Goal: Task Accomplishment & Management: Manage account settings

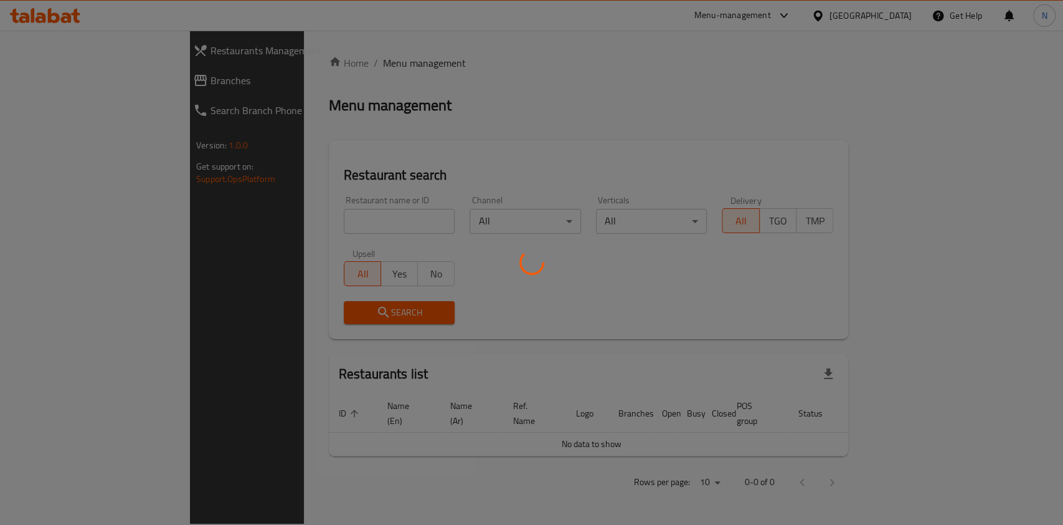
click at [343, 222] on div at bounding box center [531, 262] width 1063 height 525
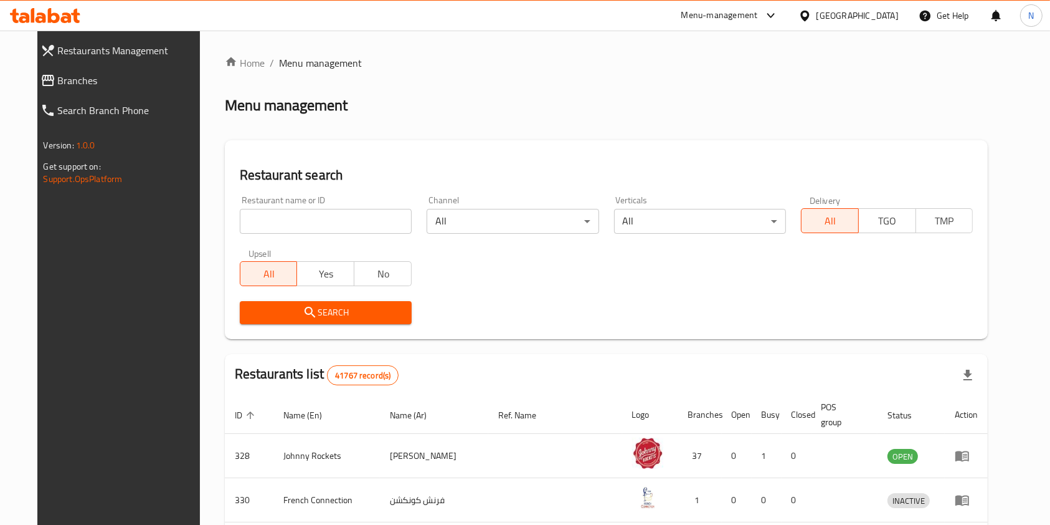
click at [343, 222] on div "Home / Menu management Menu management Restaurant search Restaurant name or ID …" at bounding box center [607, 461] width 764 height 813
click at [343, 222] on input "search" at bounding box center [326, 221] width 172 height 25
type input "kaza akla"
click at [303, 311] on icon "submit" at bounding box center [310, 312] width 15 height 15
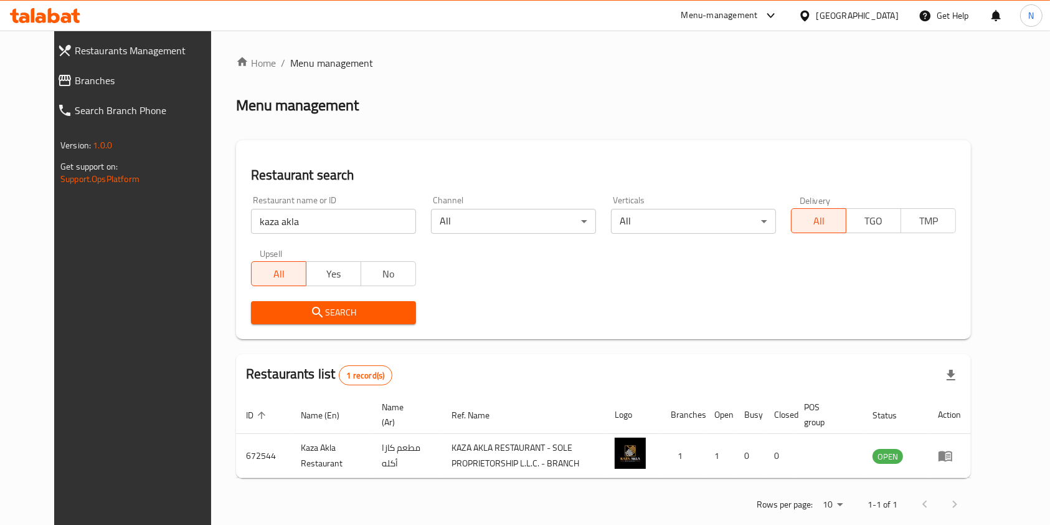
scroll to position [20, 0]
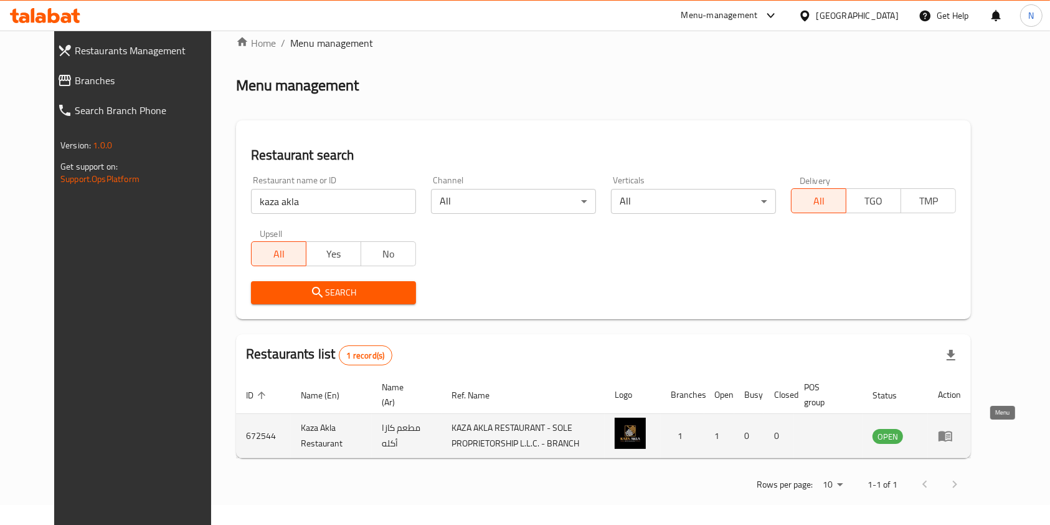
click at [953, 437] on icon "enhanced table" at bounding box center [946, 436] width 14 height 11
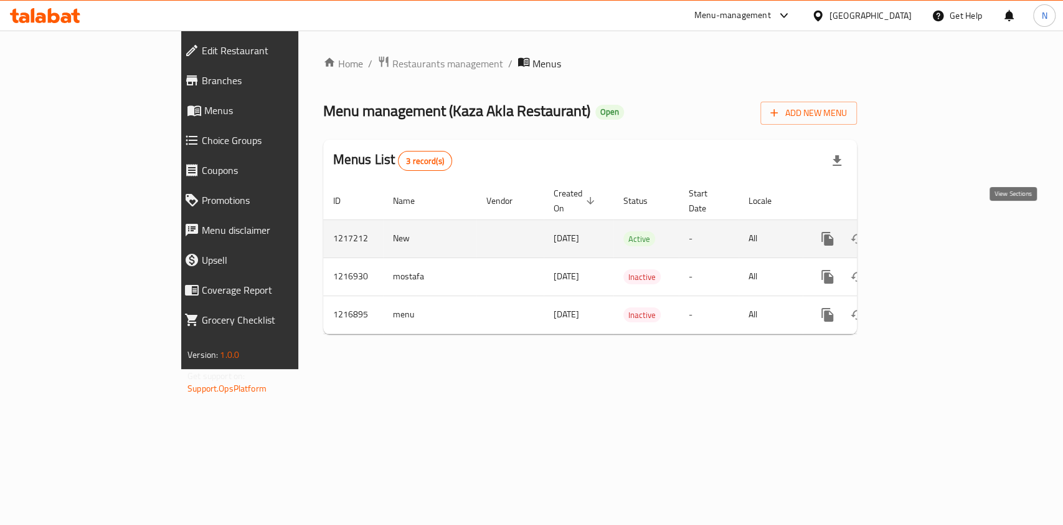
click at [925, 231] on icon "enhanced table" at bounding box center [917, 238] width 15 height 15
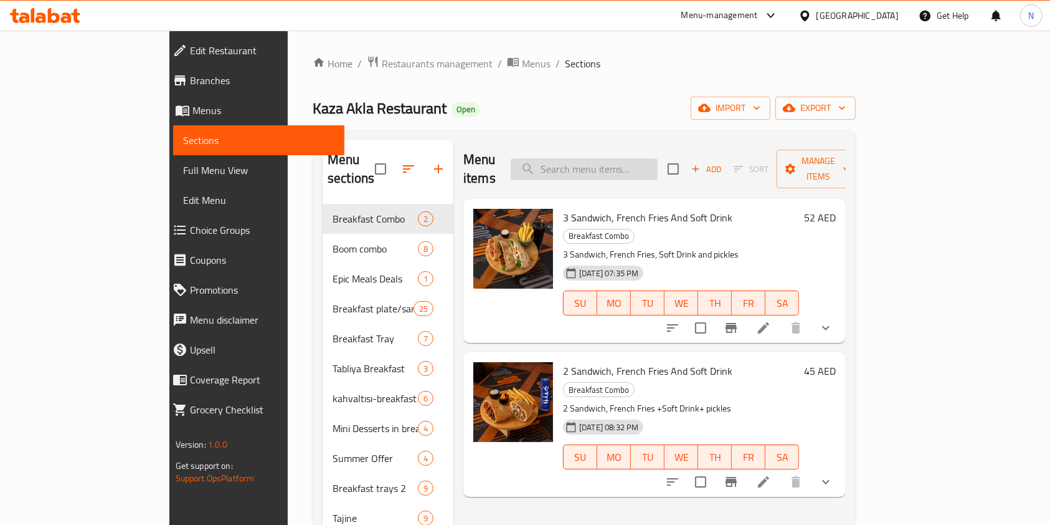
click at [658, 158] on input "search" at bounding box center [584, 169] width 147 height 22
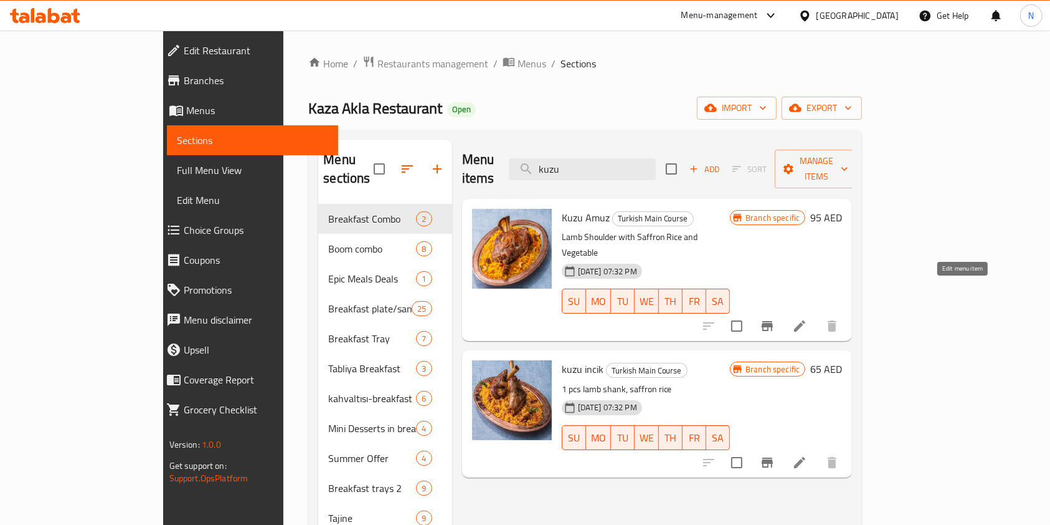
type input "kuzu"
click at [807, 318] on icon at bounding box center [799, 325] width 15 height 15
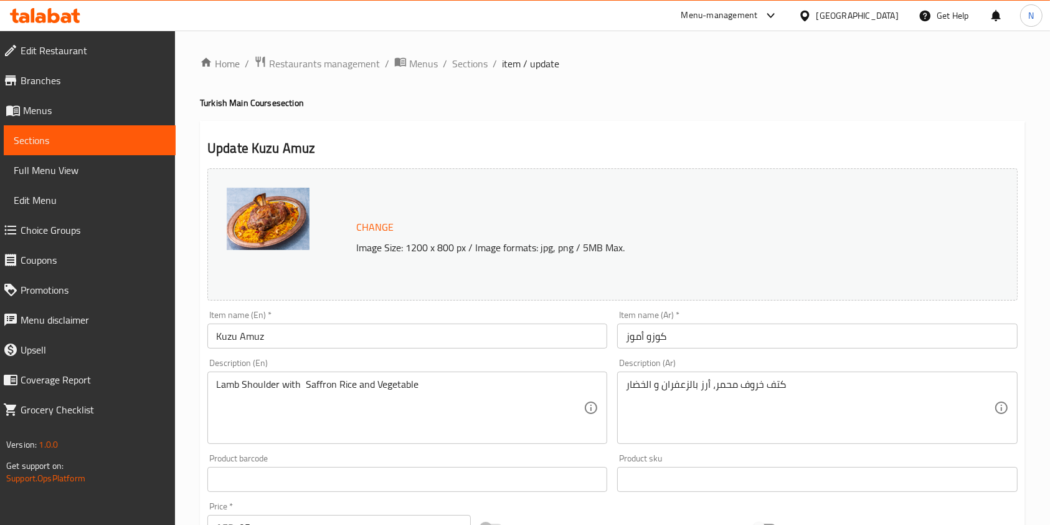
scroll to position [374, 0]
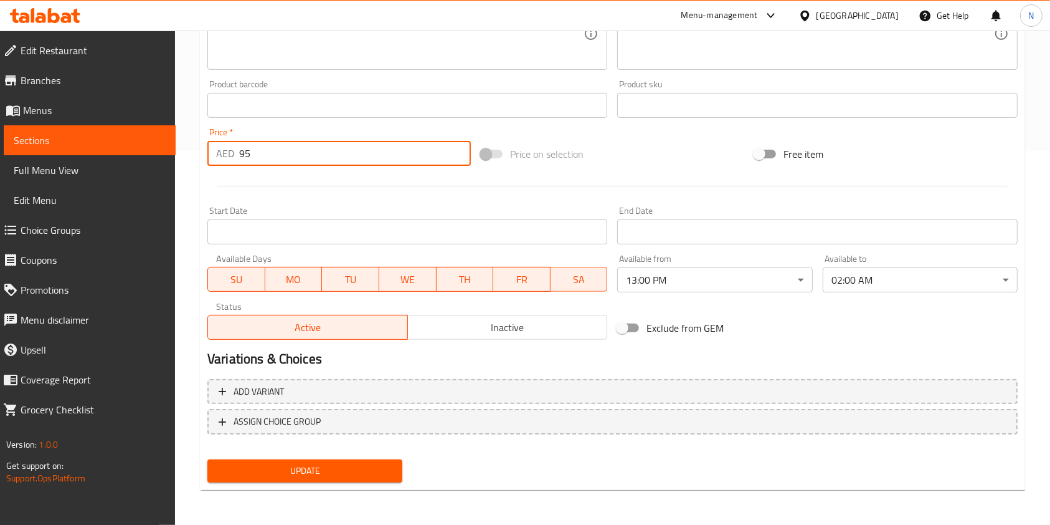
click at [274, 156] on input "95" at bounding box center [355, 153] width 232 height 25
type input "99"
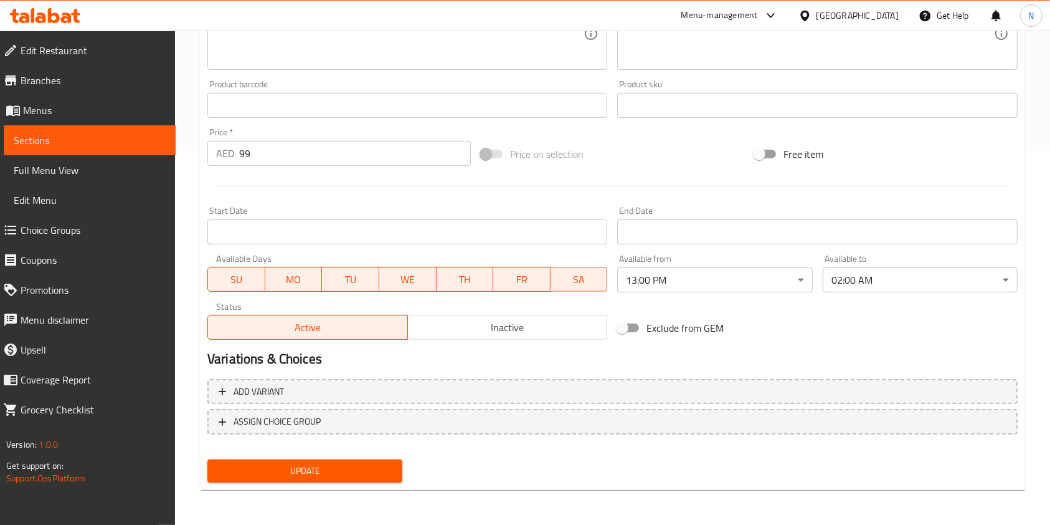
drag, startPoint x: 305, startPoint y: 484, endPoint x: 303, endPoint y: 473, distance: 10.8
click at [303, 473] on div "Update" at bounding box center [304, 470] width 205 height 33
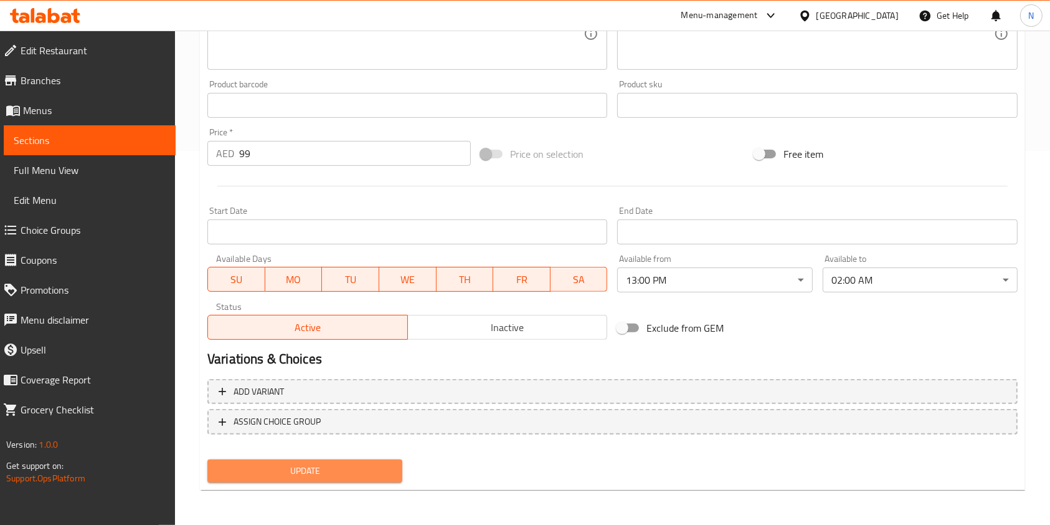
click at [303, 473] on span "Update" at bounding box center [304, 471] width 175 height 16
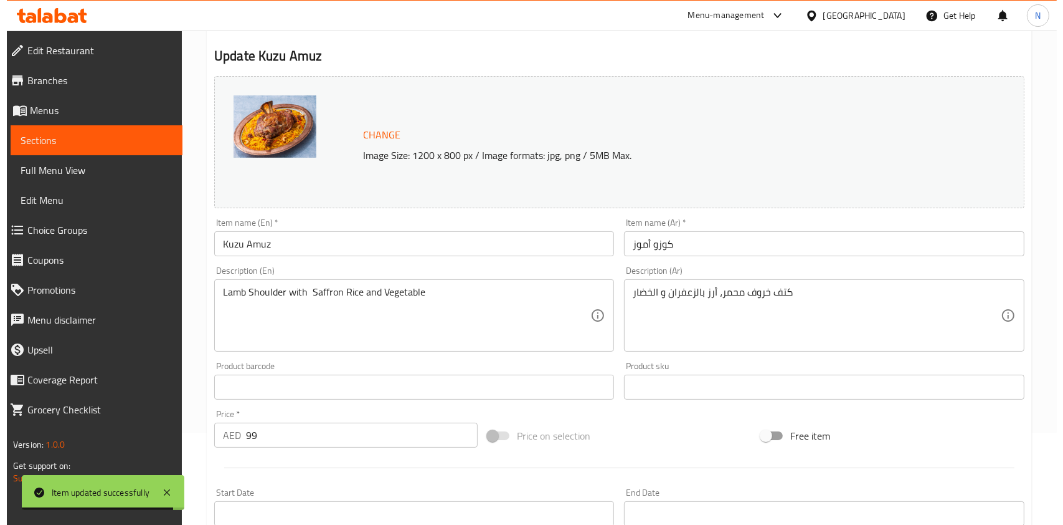
scroll to position [0, 0]
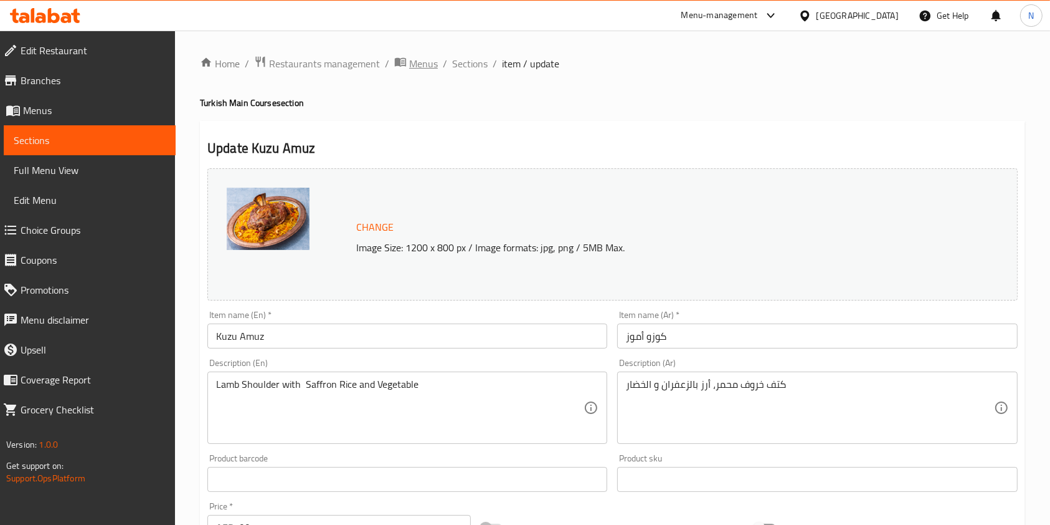
click at [429, 60] on span "Menus" at bounding box center [423, 63] width 29 height 15
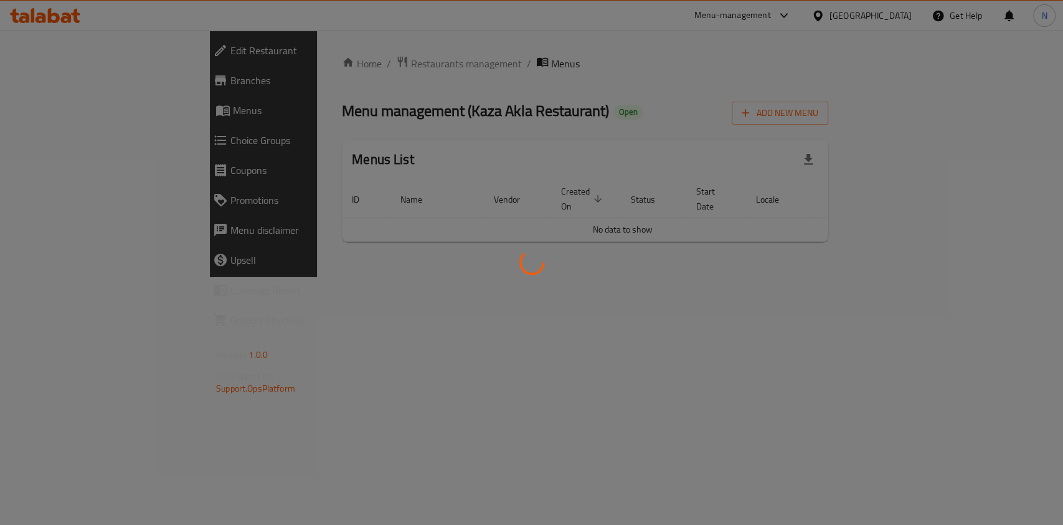
click at [341, 64] on div at bounding box center [531, 262] width 1063 height 525
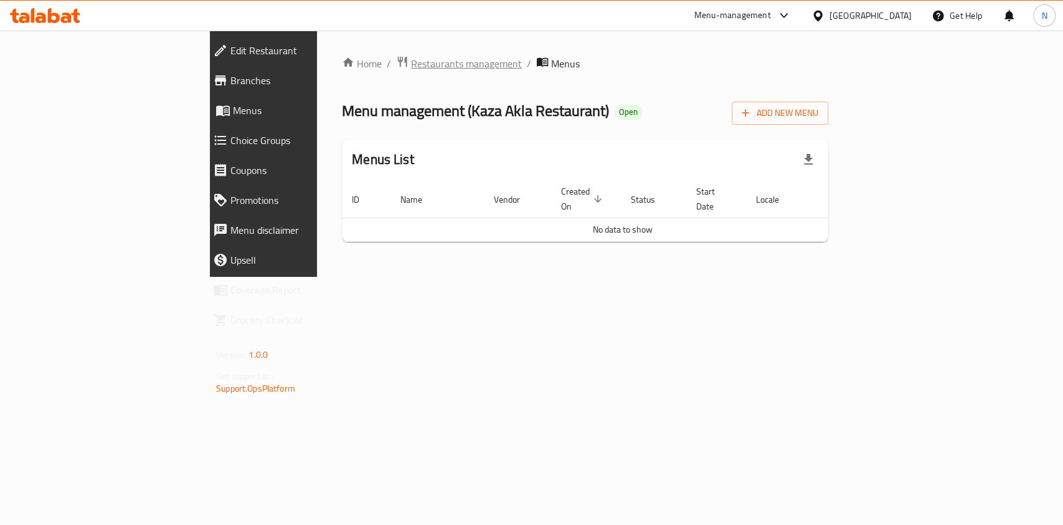
click at [411, 63] on span "Restaurants management" at bounding box center [466, 63] width 111 height 15
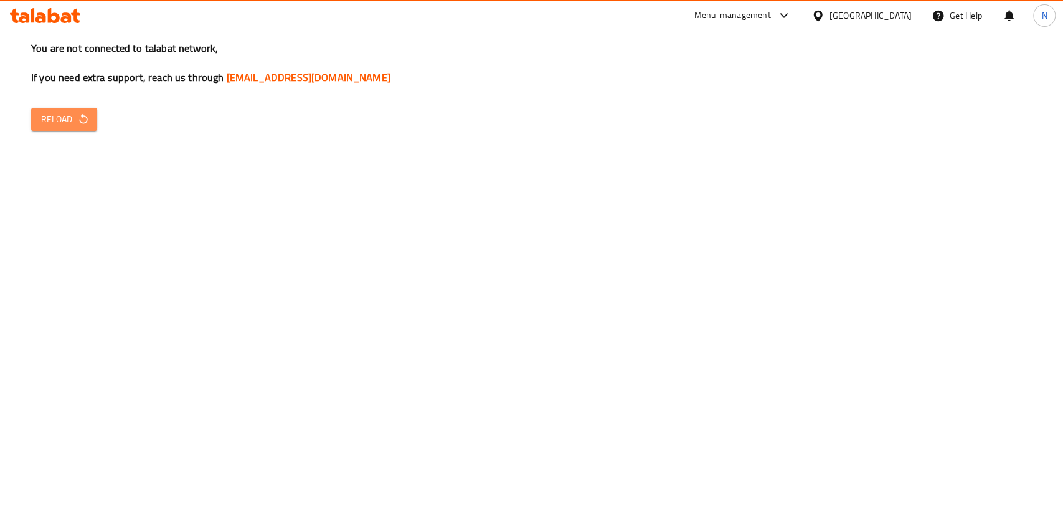
click at [64, 121] on span "Reload" at bounding box center [64, 120] width 46 height 16
click at [78, 112] on span "Reload" at bounding box center [64, 120] width 46 height 16
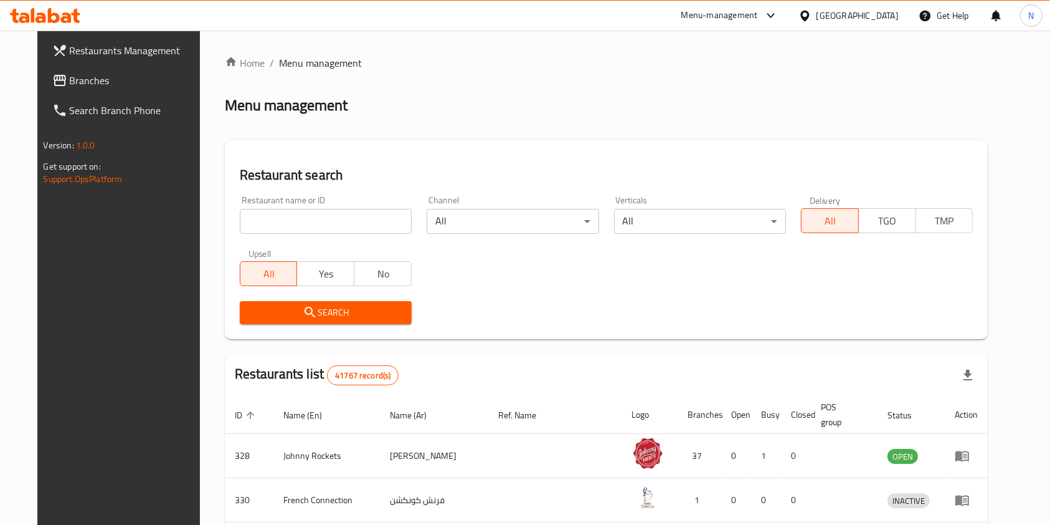
click at [304, 224] on input "search" at bounding box center [326, 221] width 172 height 25
type input "kaza akla"
click at [336, 314] on span "Search" at bounding box center [326, 313] width 152 height 16
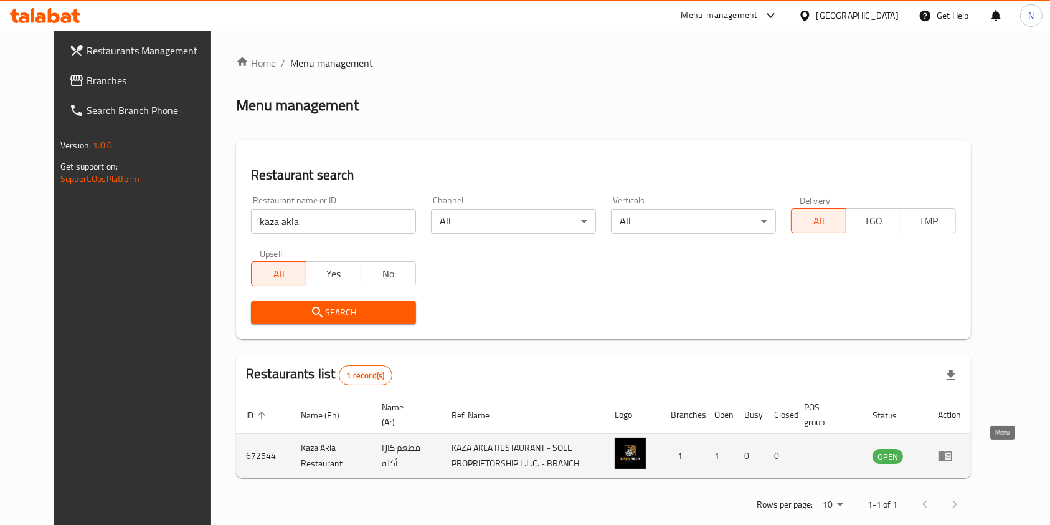
click at [953, 454] on icon "enhanced table" at bounding box center [946, 456] width 14 height 11
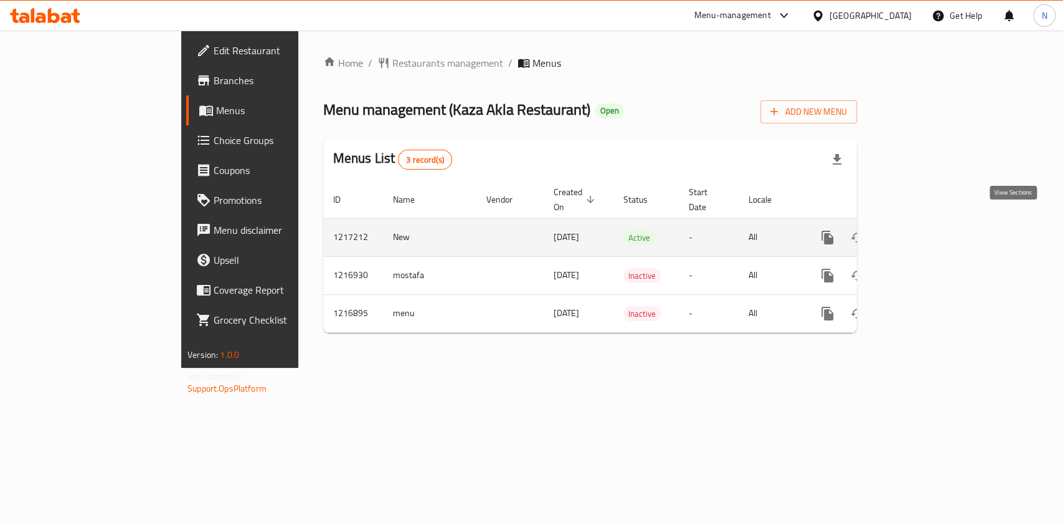
click at [925, 230] on icon "enhanced table" at bounding box center [917, 237] width 15 height 15
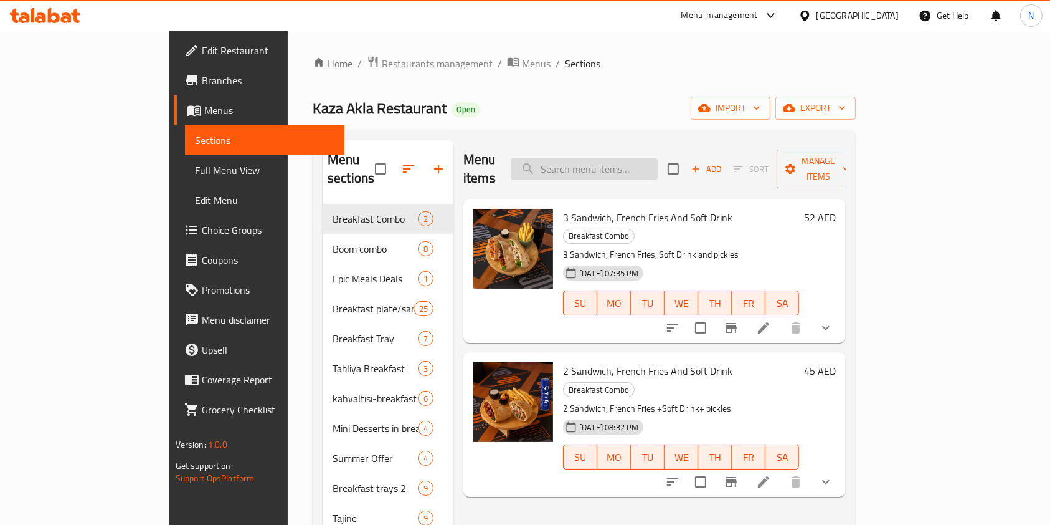
click at [625, 168] on input "search" at bounding box center [584, 169] width 147 height 22
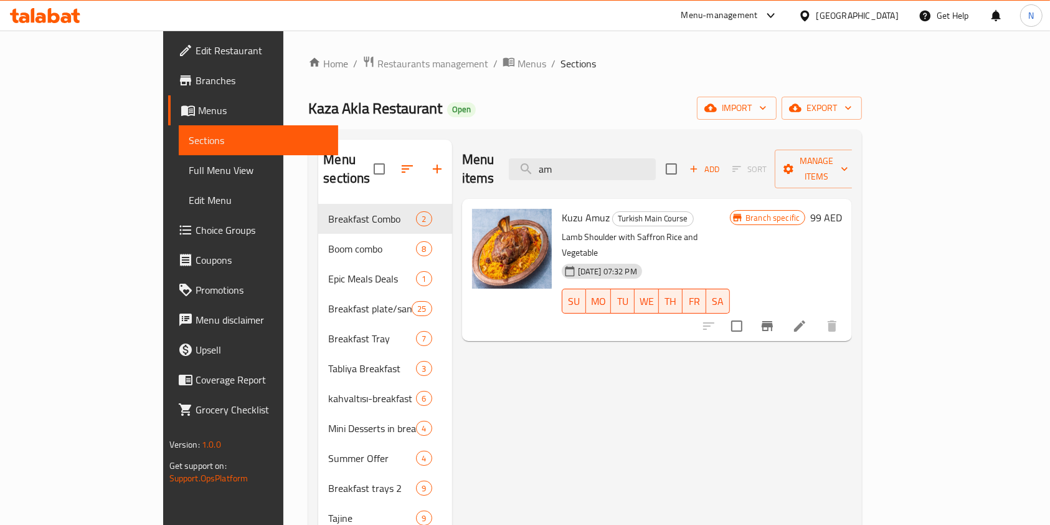
type input "a"
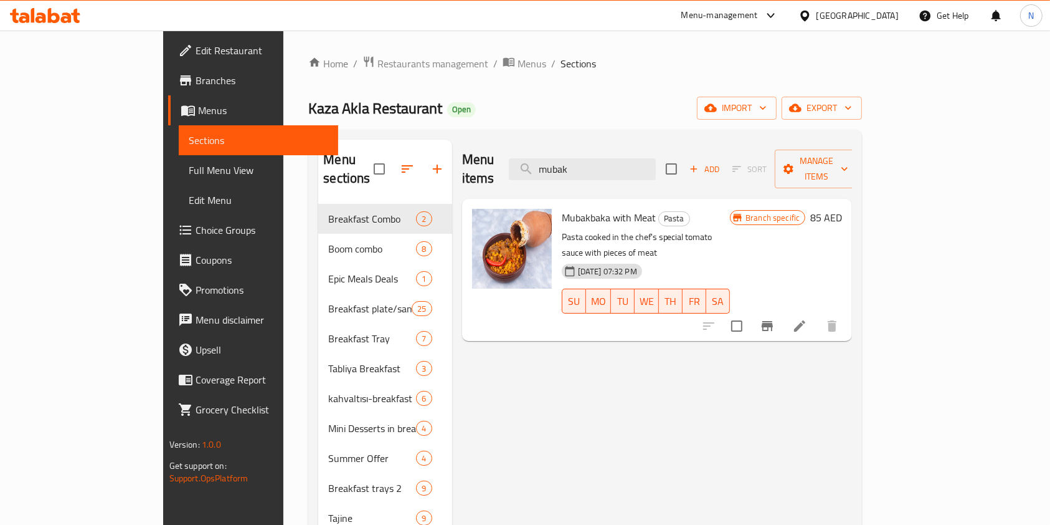
type input "mubak"
click at [817, 315] on li at bounding box center [799, 326] width 35 height 22
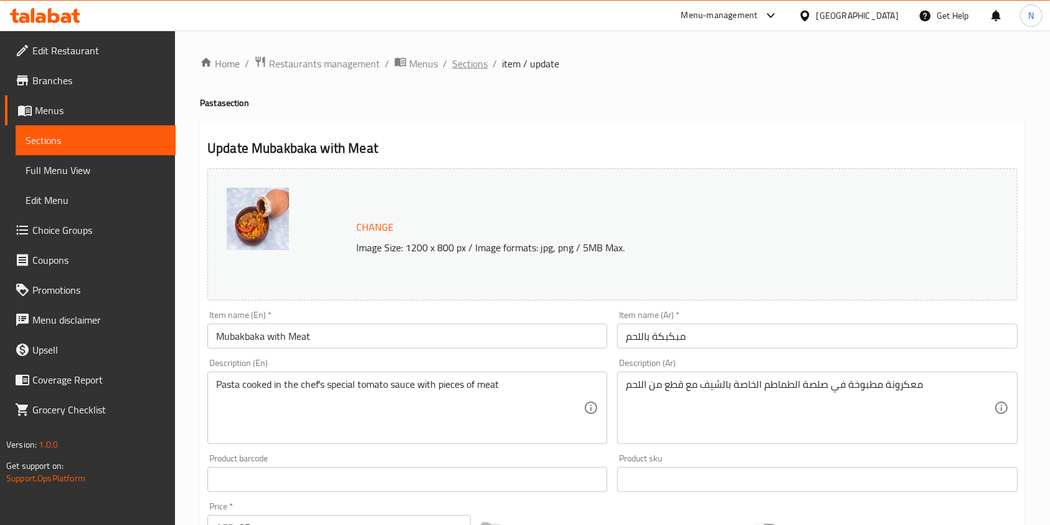
click at [478, 61] on span "Sections" at bounding box center [470, 63] width 36 height 15
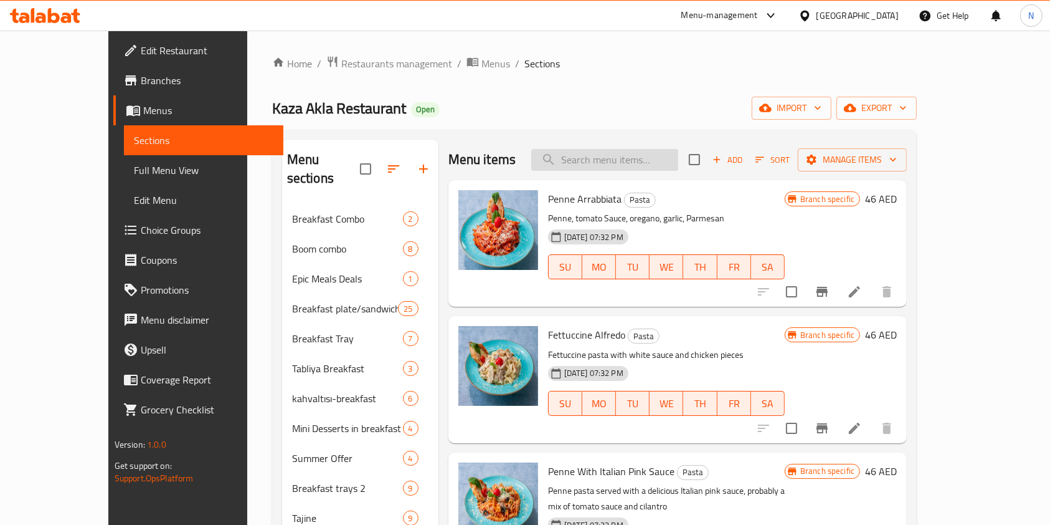
click at [637, 153] on input "search" at bounding box center [604, 160] width 147 height 22
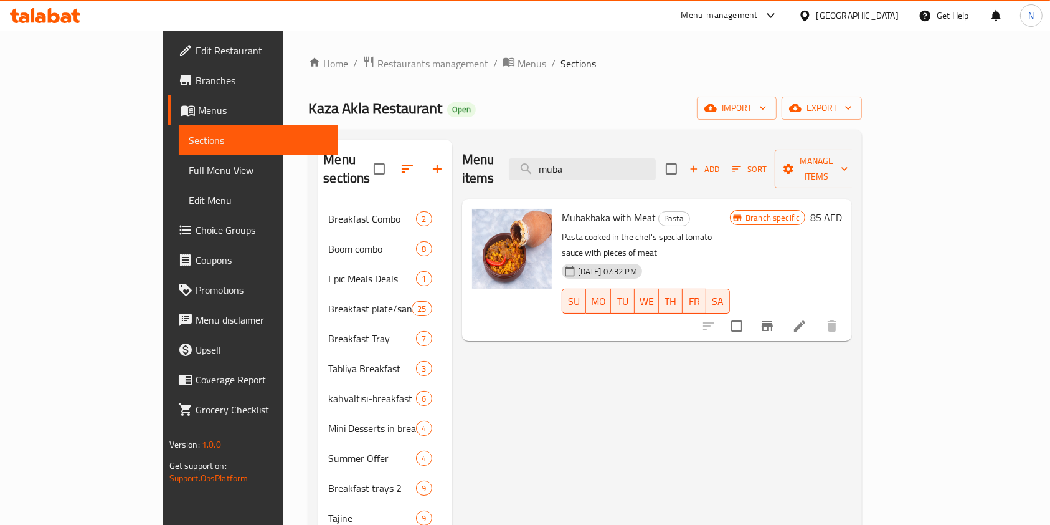
type input "muba"
click at [805, 212] on span "Branch specific" at bounding box center [773, 218] width 64 height 12
click at [773, 321] on icon "Branch-specific-item" at bounding box center [767, 326] width 11 height 10
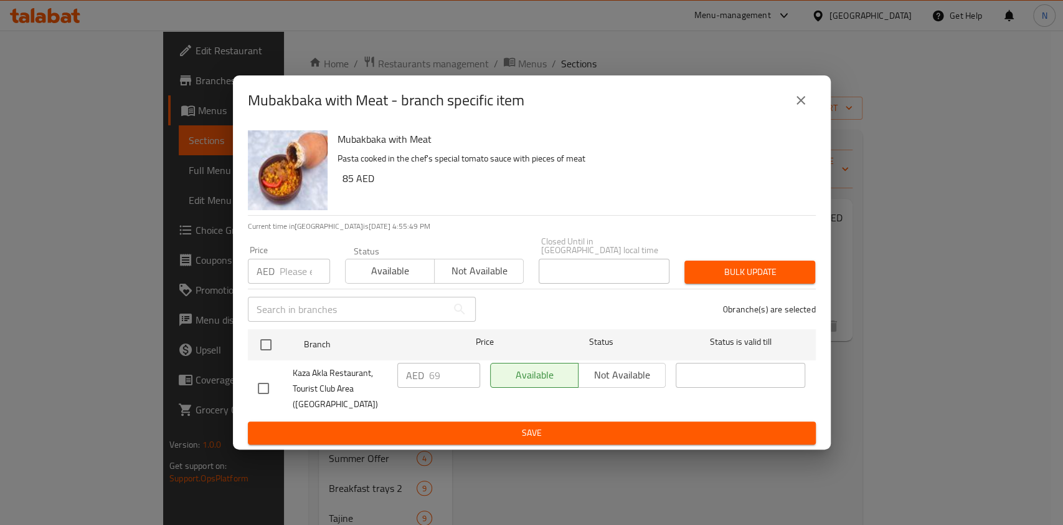
click at [262, 385] on input "checkbox" at bounding box center [263, 388] width 26 height 26
checkbox input "true"
click at [440, 378] on input "69" at bounding box center [454, 375] width 51 height 25
type input "6"
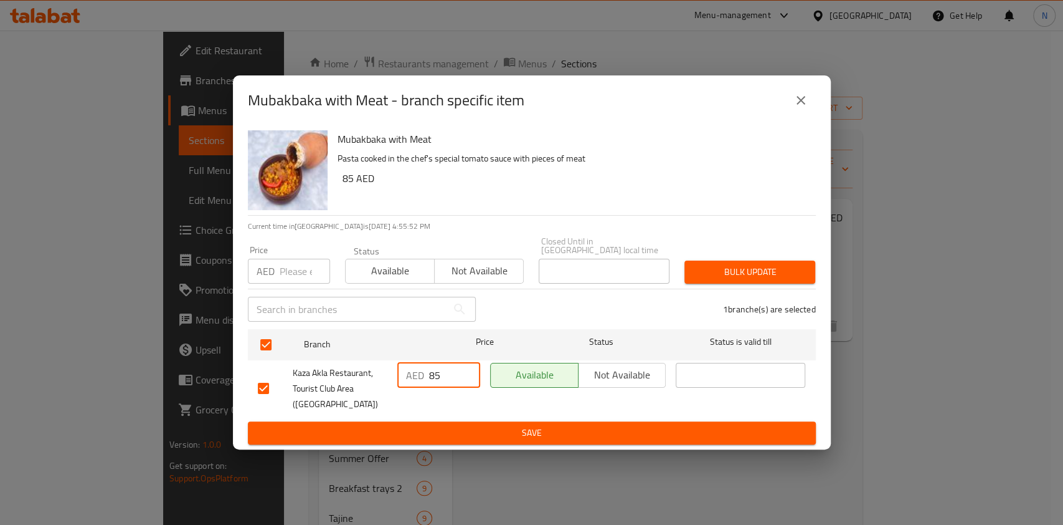
type input "85"
click at [482, 427] on span "Save" at bounding box center [532, 433] width 548 height 16
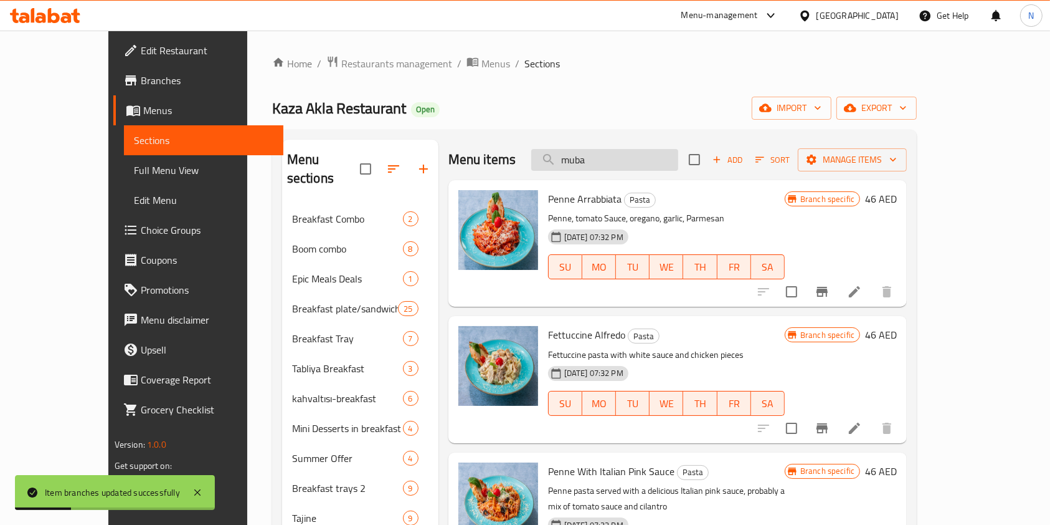
click at [643, 157] on input "muba" at bounding box center [604, 160] width 147 height 22
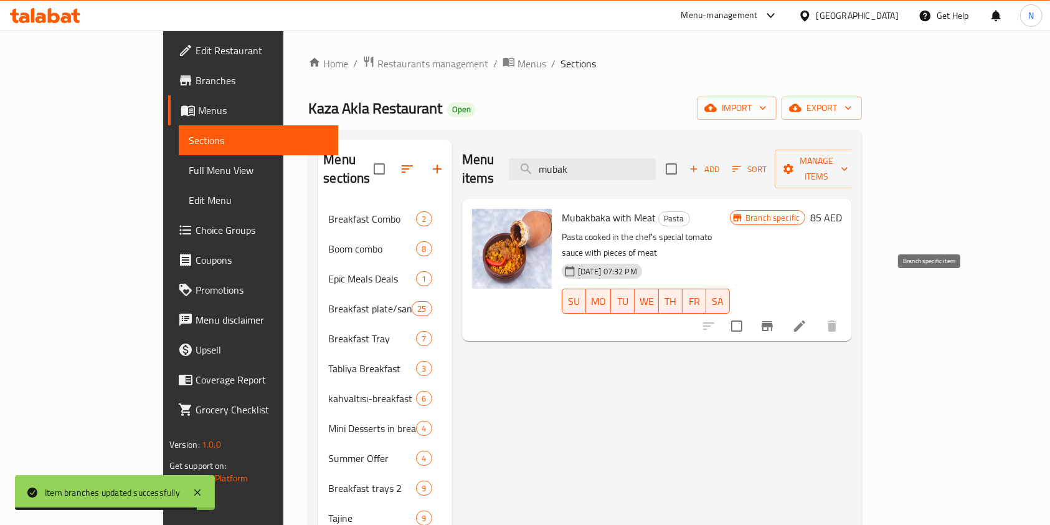
type input "mubak"
click at [775, 318] on icon "Branch-specific-item" at bounding box center [767, 325] width 15 height 15
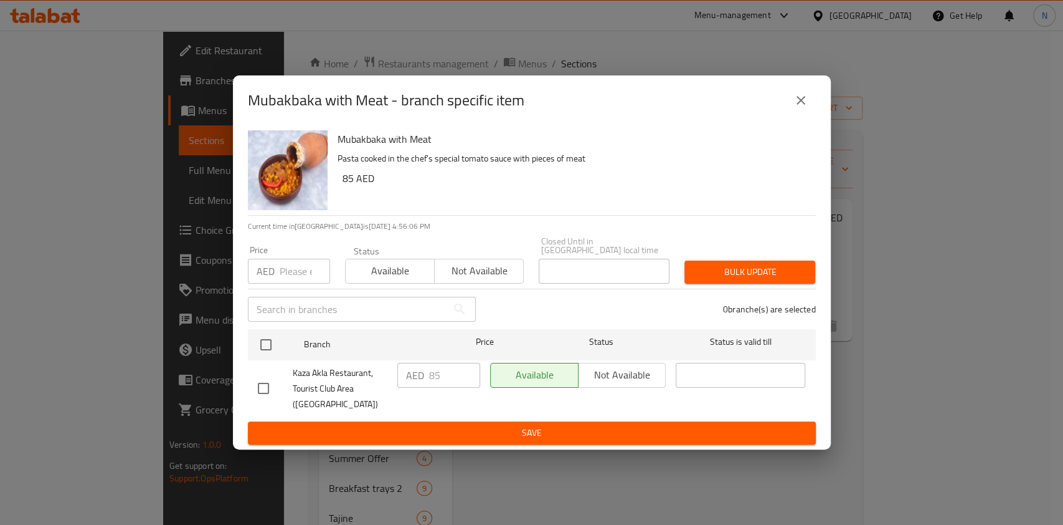
click at [855, 120] on div "Mubakbaka with Meat - branch specific item Mubakbaka with Meat Pasta cooked in …" at bounding box center [531, 262] width 1063 height 525
click at [569, 435] on span "Save" at bounding box center [532, 433] width 548 height 16
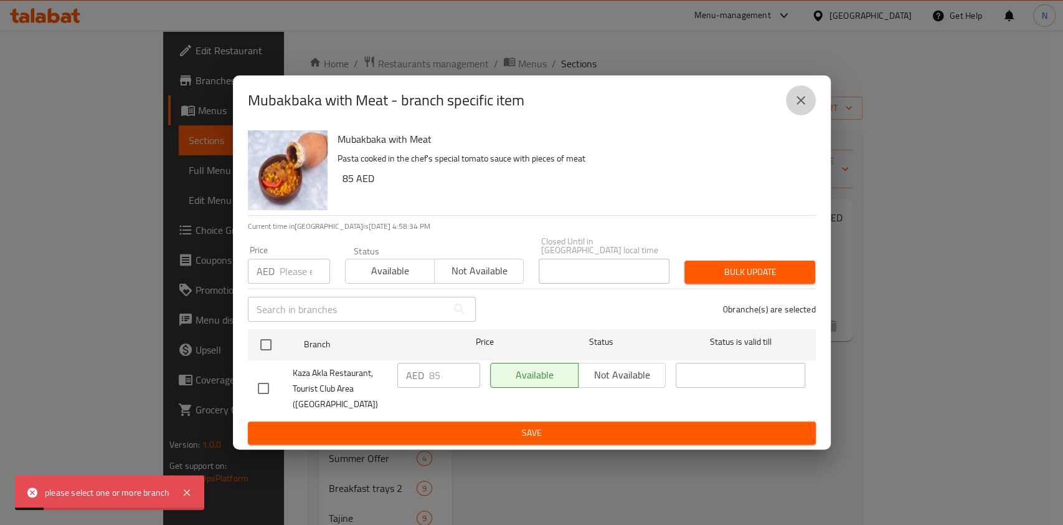
click at [807, 90] on button "close" at bounding box center [801, 100] width 30 height 30
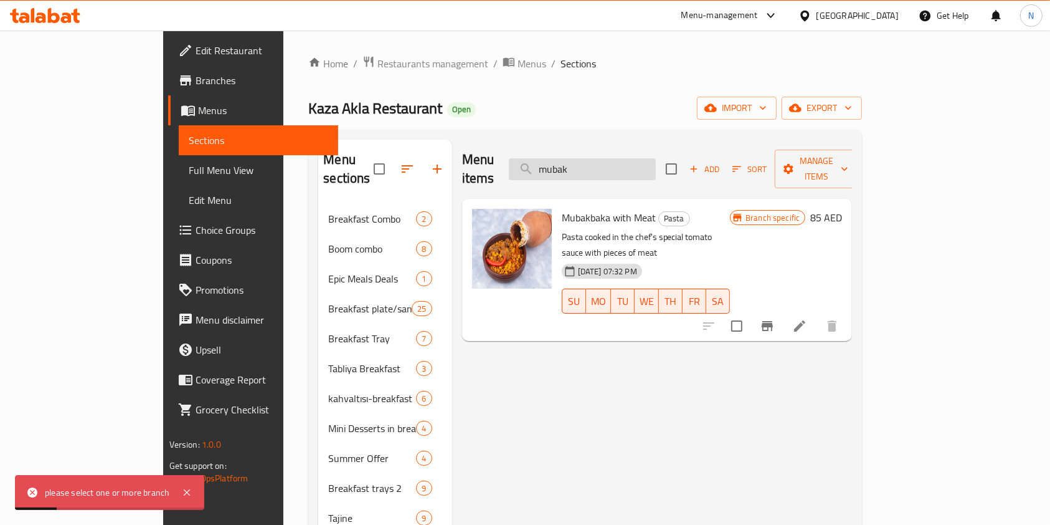
click at [655, 158] on input "mubak" at bounding box center [582, 169] width 147 height 22
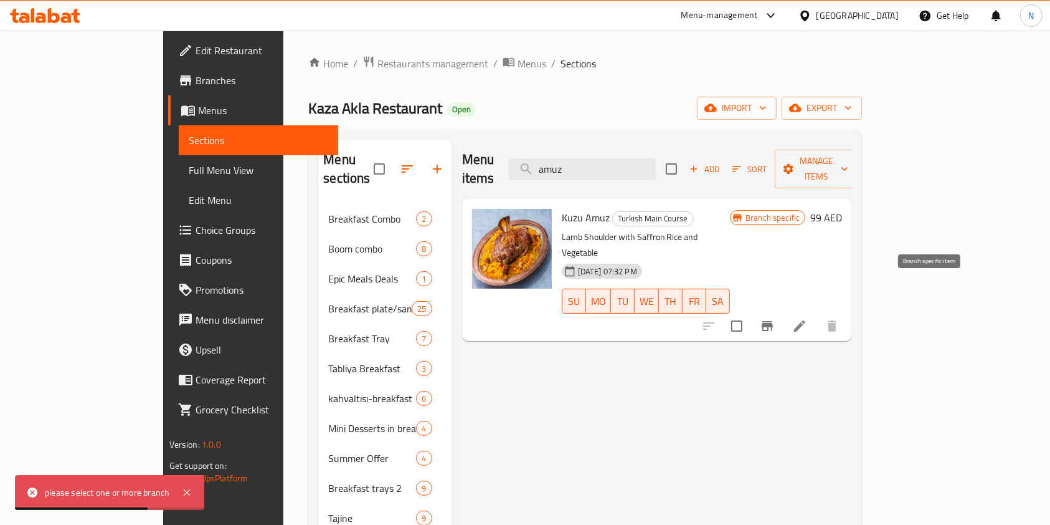
type input "amuz"
click at [775, 318] on icon "Branch-specific-item" at bounding box center [767, 325] width 15 height 15
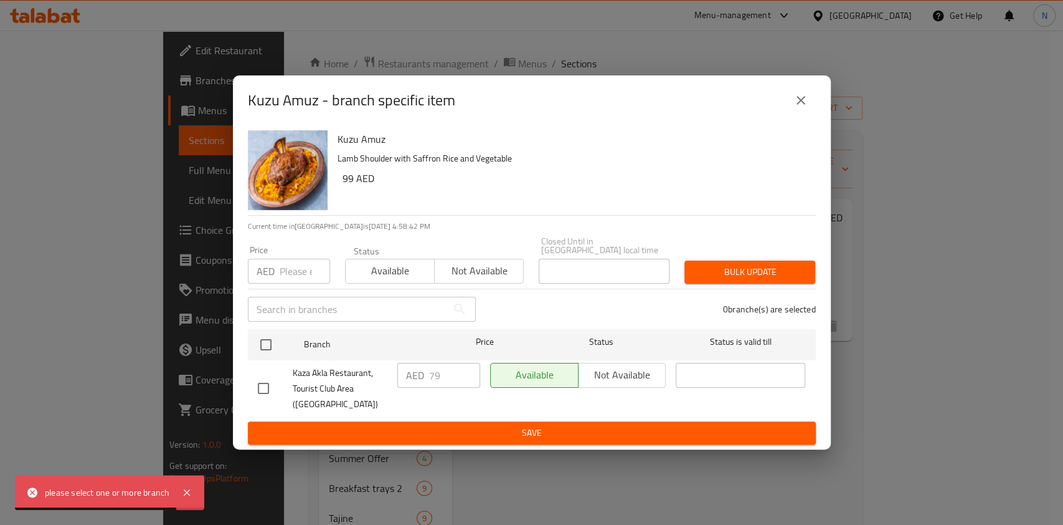
click at [375, 362] on div "Kaza Akla Restaurant, Tourist Club Area (Al Zahiya)" at bounding box center [323, 389] width 140 height 62
click at [272, 389] on input "checkbox" at bounding box center [263, 388] width 26 height 26
checkbox input "true"
click at [439, 374] on input "79" at bounding box center [454, 375] width 51 height 25
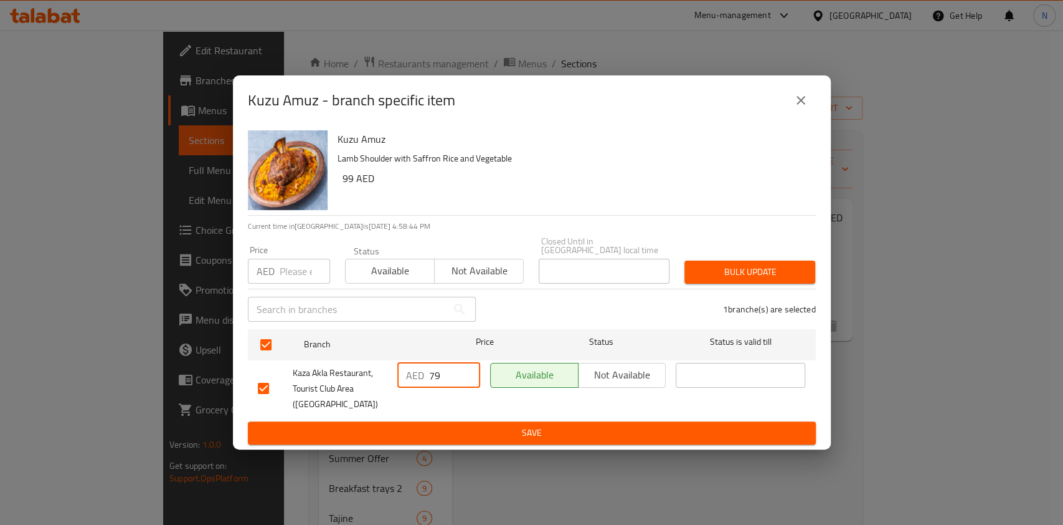
type input "7"
type input "99"
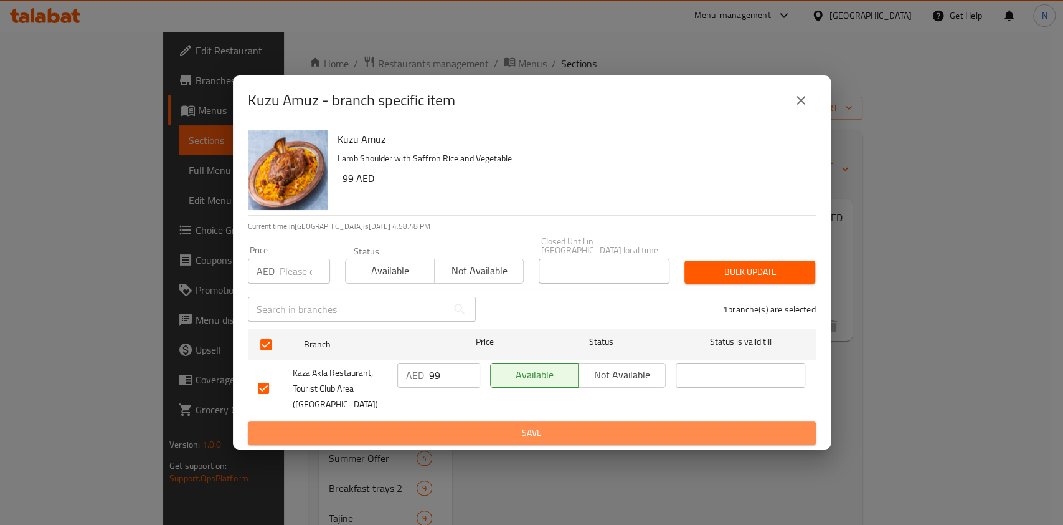
click at [320, 430] on span "Save" at bounding box center [532, 433] width 548 height 16
